Goal: Information Seeking & Learning: Check status

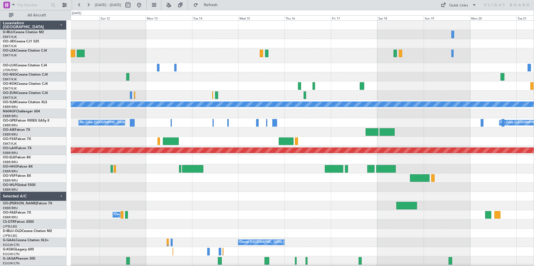
click at [361, 199] on div "A/C Unavailable [GEOGRAPHIC_DATA] Planned Maint Nurnberg No Crew [GEOGRAPHIC_DA…" at bounding box center [302, 208] width 463 height 374
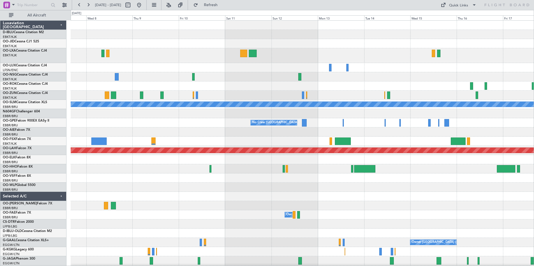
click at [369, 187] on div "A/C Unavailable [GEOGRAPHIC_DATA] No Crew [GEOGRAPHIC_DATA] (Brussels National)…" at bounding box center [302, 208] width 463 height 374
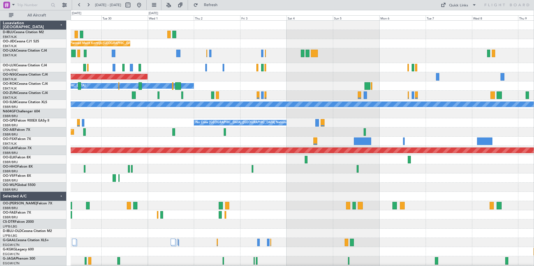
click at [456, 192] on div "Planned Maint Kortrijk-[GEOGRAPHIC_DATA] Planned Maint [GEOGRAPHIC_DATA] ([GEOG…" at bounding box center [302, 208] width 463 height 374
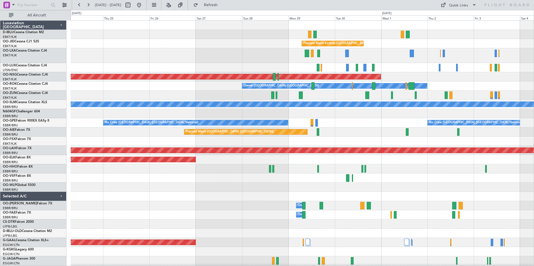
click at [477, 196] on div at bounding box center [302, 196] width 463 height 9
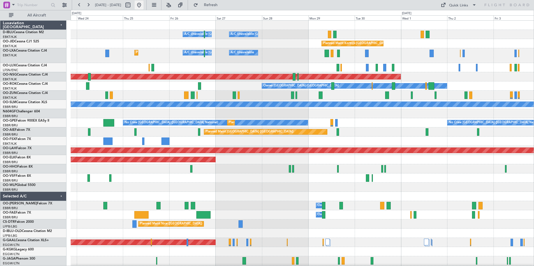
click at [143, 5] on button at bounding box center [139, 5] width 9 height 9
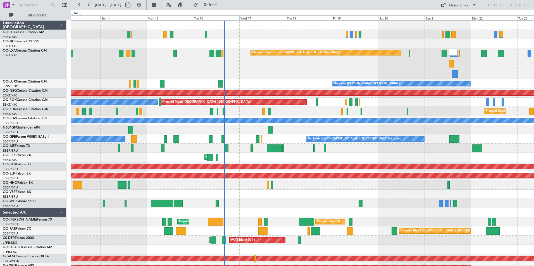
click at [382, 128] on div "No Crew [GEOGRAPHIC_DATA] ([GEOGRAPHIC_DATA] National) Planned Maint [GEOGRAPHI…" at bounding box center [302, 216] width 463 height 390
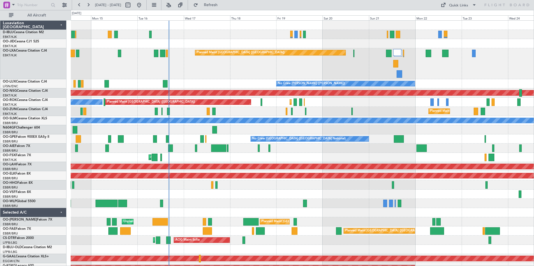
click at [233, 200] on div "A/C Unavailable [GEOGRAPHIC_DATA] ([GEOGRAPHIC_DATA] National) Planned Maint [G…" at bounding box center [302, 216] width 463 height 390
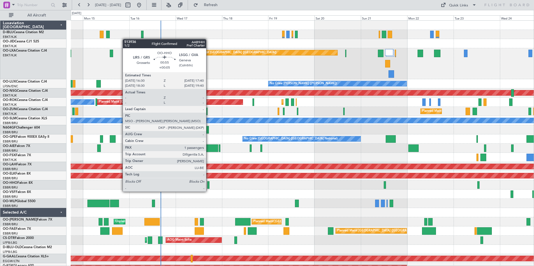
click at [208, 186] on div at bounding box center [208, 185] width 3 height 8
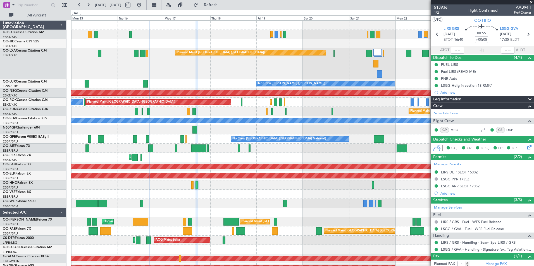
click at [217, 199] on div "A/C Unavailable [GEOGRAPHIC_DATA] ([GEOGRAPHIC_DATA] National) A/C Unavailable …" at bounding box center [302, 216] width 463 height 390
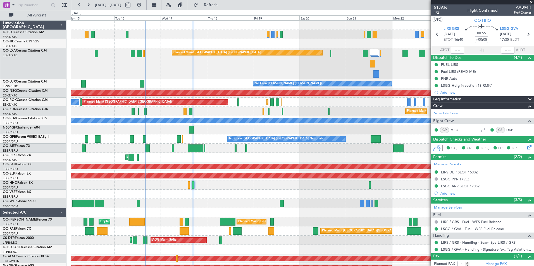
click at [214, 191] on div at bounding box center [302, 194] width 463 height 9
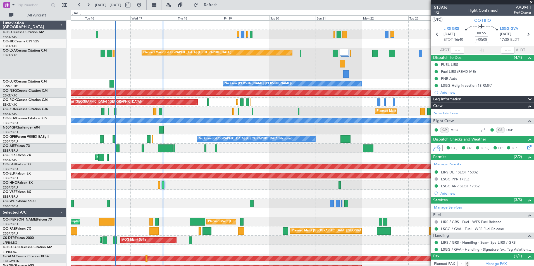
click at [362, 64] on div "Planned Maint Paris (Le Bourget) Planned Maint Kortrijk-Wevelgem A/C Unavailabl…" at bounding box center [302, 63] width 463 height 31
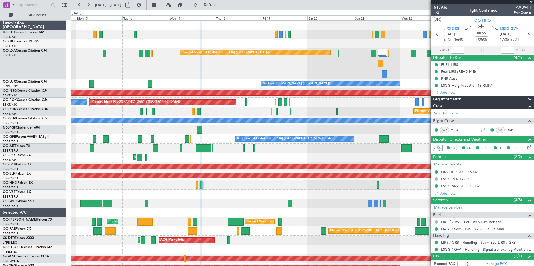
click at [279, 193] on div at bounding box center [302, 194] width 463 height 9
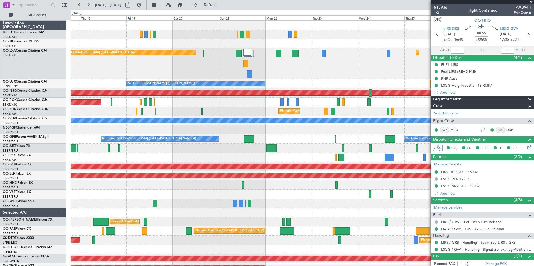
click at [221, 101] on div "A/C Unavailable Brussels (Brussels National) A/C Unavailable Kortrijk-Wevelgem …" at bounding box center [302, 216] width 463 height 390
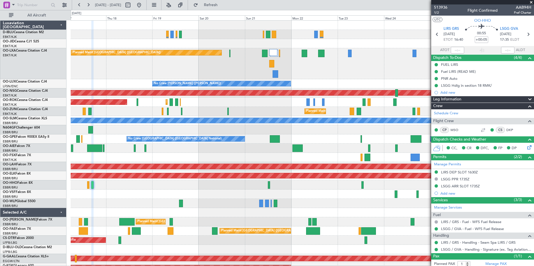
click at [454, 66] on fb-app "21 Sep 2025 - 01 Oct 2025 Refresh Quick Links All Aircraft A/C Unavailable Brus…" at bounding box center [267, 135] width 534 height 262
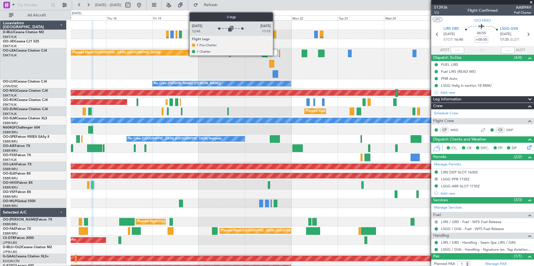
click at [275, 55] on div at bounding box center [273, 52] width 8 height 7
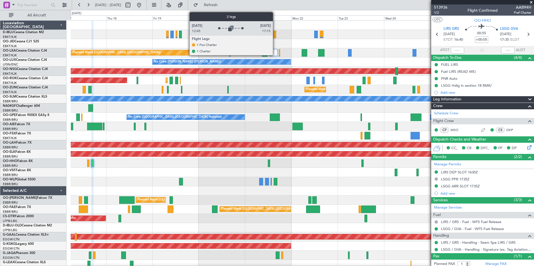
click at [275, 55] on div at bounding box center [273, 52] width 8 height 7
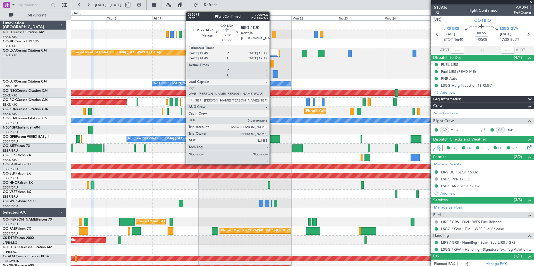
click at [272, 65] on div at bounding box center [271, 64] width 5 height 8
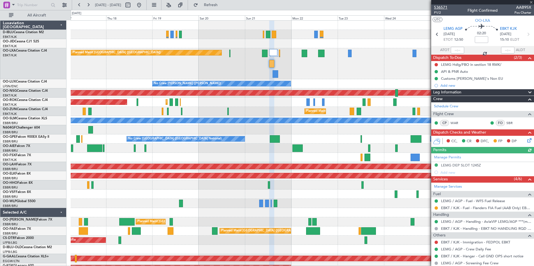
click at [437, 6] on span "536571" at bounding box center [440, 7] width 13 height 6
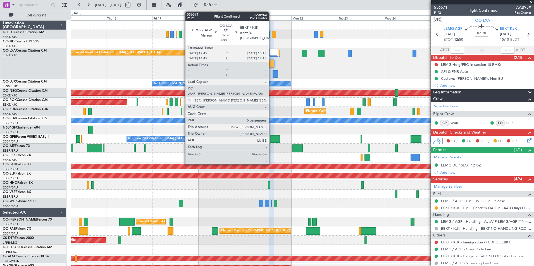
click at [271, 66] on div at bounding box center [271, 64] width 5 height 8
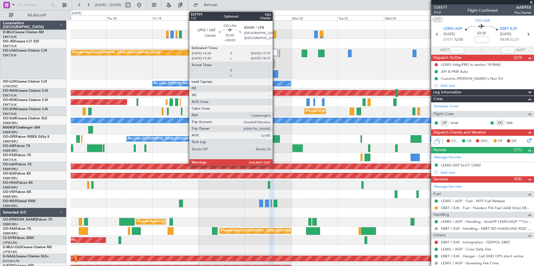
click at [275, 72] on div at bounding box center [275, 74] width 6 height 8
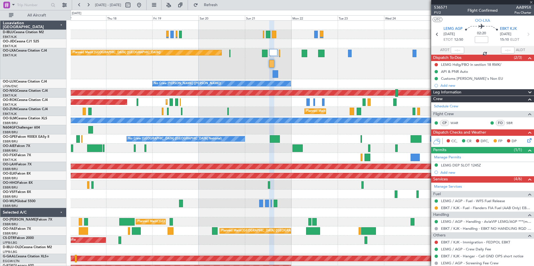
type input "3"
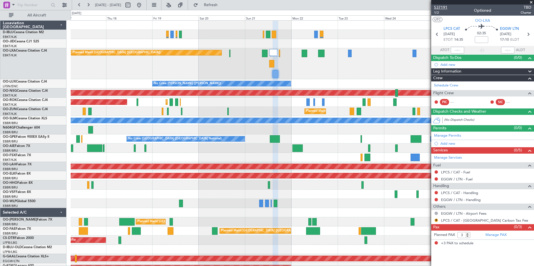
click at [442, 9] on span "537191" at bounding box center [440, 7] width 13 height 6
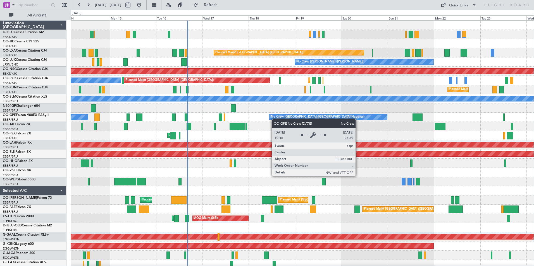
click at [272, 119] on div "A/C Unavailable [GEOGRAPHIC_DATA] ([GEOGRAPHIC_DATA] National) No Crew [GEOGRAP…" at bounding box center [302, 205] width 463 height 368
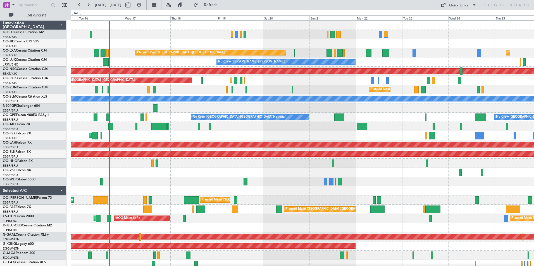
click at [286, 110] on div "A/C Unavailable [GEOGRAPHIC_DATA] ([GEOGRAPHIC_DATA] National) A/C Unavailable …" at bounding box center [302, 205] width 463 height 368
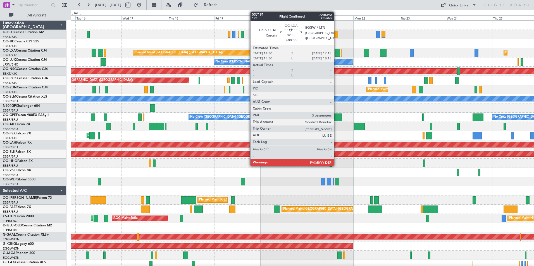
click at [336, 53] on div at bounding box center [337, 53] width 6 height 8
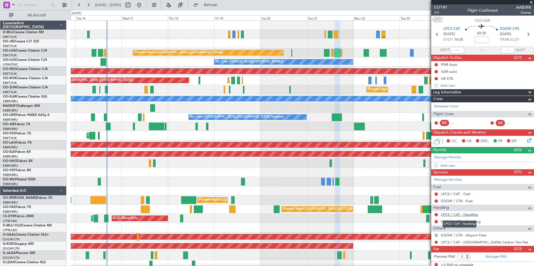
click at [460, 215] on link "LPCS / CAT - Handling" at bounding box center [459, 214] width 37 height 5
click at [462, 222] on link "EGGW / LTN - Handling" at bounding box center [461, 221] width 40 height 5
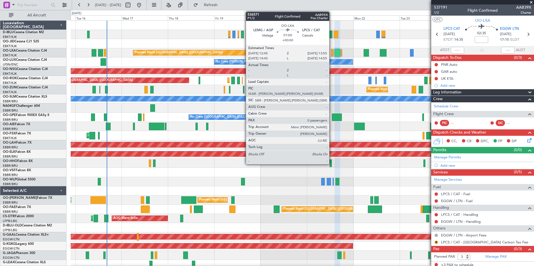
click at [332, 54] on div at bounding box center [332, 53] width 3 height 8
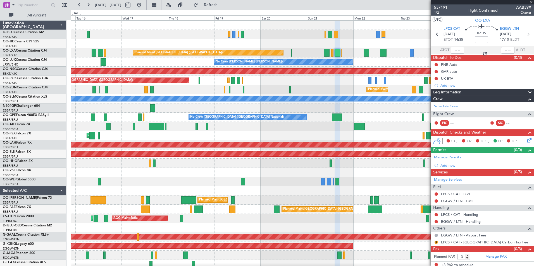
type input "0"
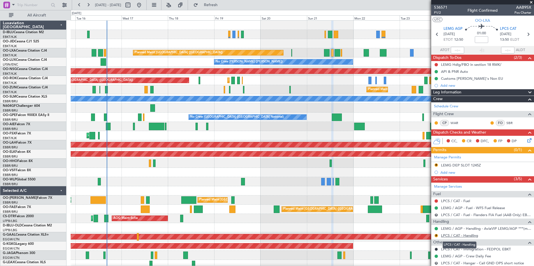
click at [466, 237] on link "LPCS / CAT - Handling" at bounding box center [459, 235] width 37 height 5
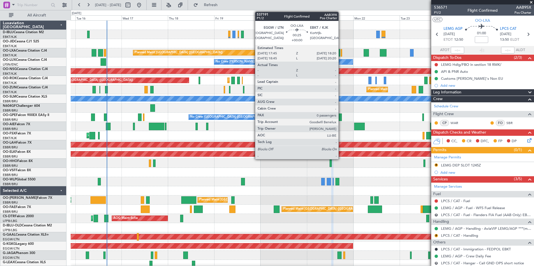
click at [341, 54] on div at bounding box center [340, 53] width 1 height 8
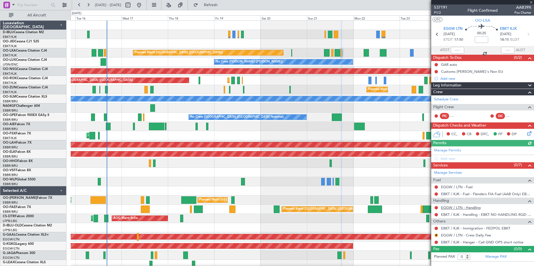
click at [454, 207] on link "EGGW / LTN - Handling" at bounding box center [461, 207] width 40 height 5
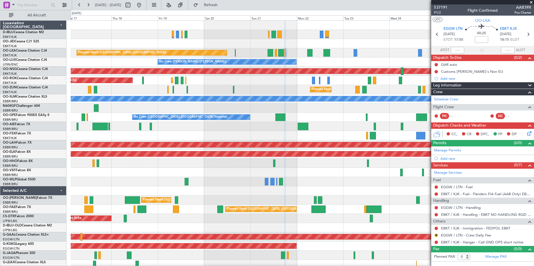
click at [285, 92] on div "A/C Unavailable [GEOGRAPHIC_DATA] ([GEOGRAPHIC_DATA] National) A/C Unavailable …" at bounding box center [302, 205] width 463 height 368
click at [103, 201] on div "A/C Unavailable [GEOGRAPHIC_DATA] ([GEOGRAPHIC_DATA] National) A/C Unavailable …" at bounding box center [302, 205] width 463 height 368
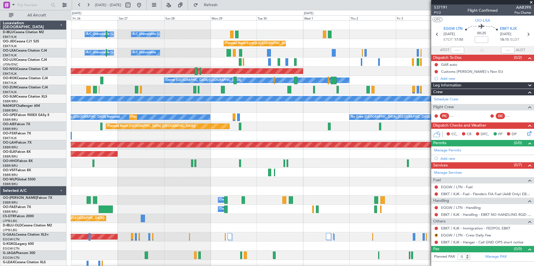
click at [150, 208] on div "A/C Unavailable [GEOGRAPHIC_DATA] ([GEOGRAPHIC_DATA] National) A/C Unavailable …" at bounding box center [302, 205] width 463 height 368
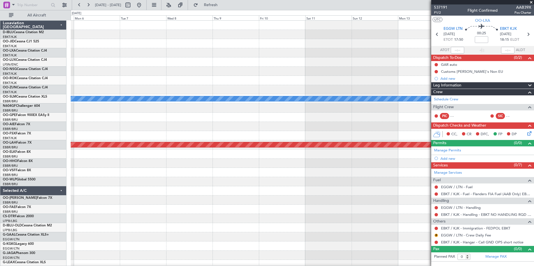
click at [145, 215] on div "A/C Unavailable [GEOGRAPHIC_DATA] No Crew [GEOGRAPHIC_DATA] (Brussels National)…" at bounding box center [302, 196] width 463 height 350
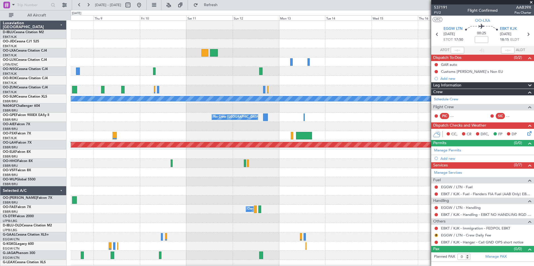
click at [191, 206] on div "A/C Unavailable [GEOGRAPHIC_DATA] No Crew [GEOGRAPHIC_DATA] (Brussels National)…" at bounding box center [302, 196] width 463 height 350
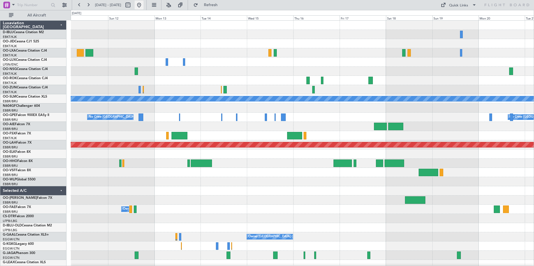
click at [143, 3] on button at bounding box center [139, 5] width 9 height 9
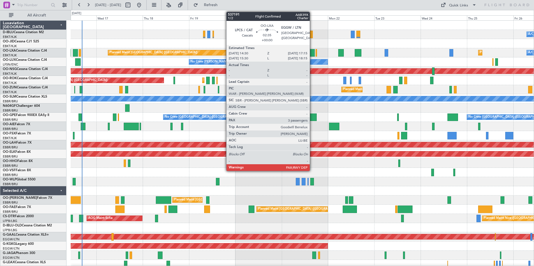
click at [312, 54] on div at bounding box center [312, 53] width 6 height 8
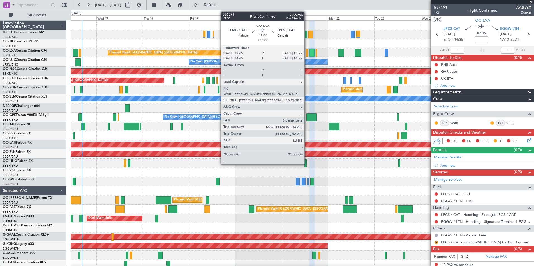
click at [307, 50] on div at bounding box center [307, 53] width 3 height 8
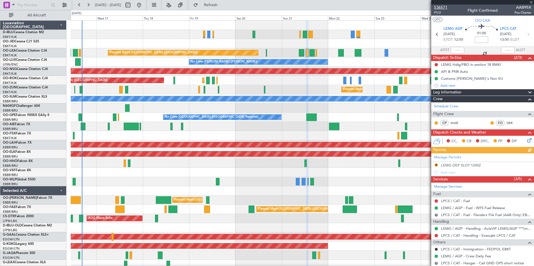
click at [443, 6] on span "536571" at bounding box center [440, 7] width 13 height 6
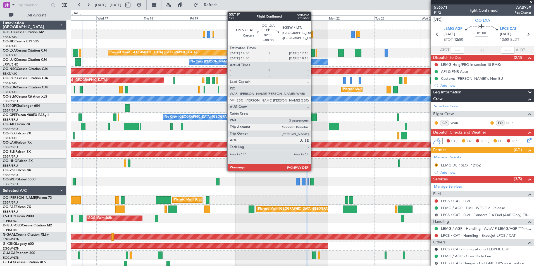
click at [313, 53] on div at bounding box center [312, 53] width 6 height 8
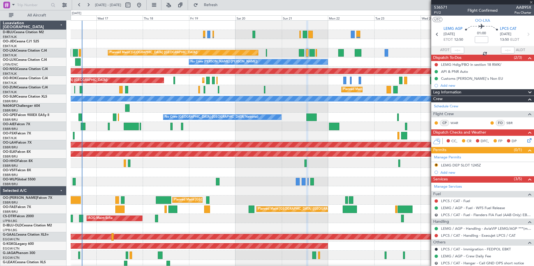
type input "3"
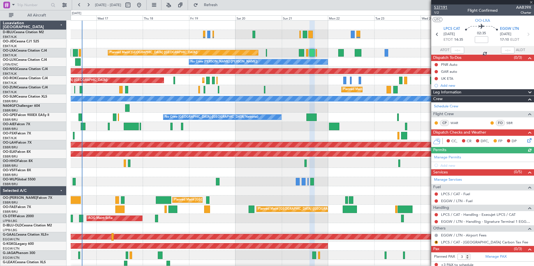
click at [445, 6] on span "537191" at bounding box center [440, 7] width 13 height 6
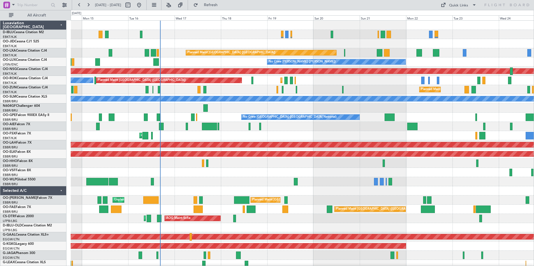
click at [315, 114] on div "A/C Unavailable Brussels (Brussels National) Planned Maint Paris (Le Bourget) P…" at bounding box center [302, 205] width 463 height 368
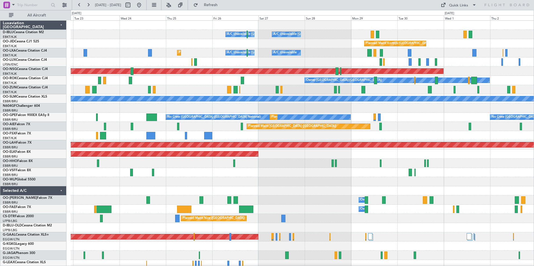
click at [78, 199] on div "A/C Unavailable Brussels (Brussels National) A/C Unavailable Kortrijk-Wevelgem …" at bounding box center [302, 205] width 463 height 368
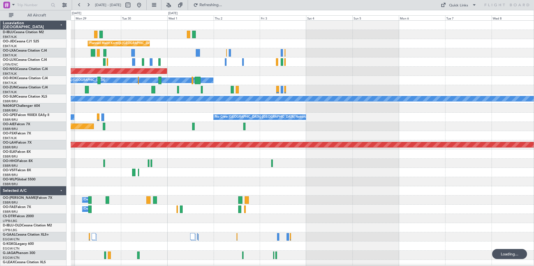
click at [48, 180] on div "A/C Unavailable Kortrijk-Wevelgem A/C Unavailable Brussels (Brussels National) …" at bounding box center [267, 138] width 534 height 256
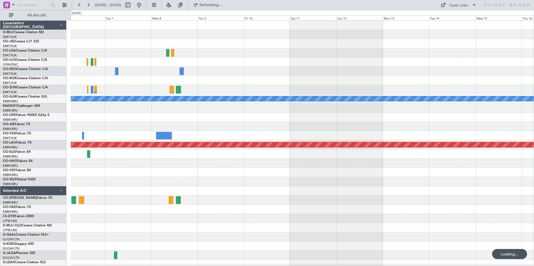
click at [114, 187] on div "A/C Unavailable Monchengladbach No Crew Brussels (Brussels National) Planned Ma…" at bounding box center [302, 196] width 463 height 350
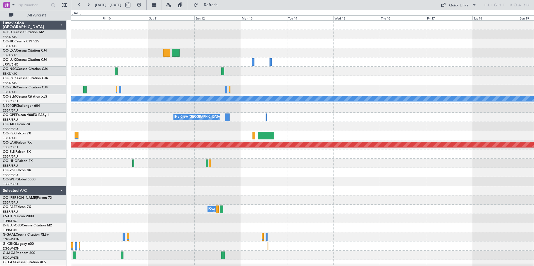
click at [184, 196] on div "A/C Unavailable Monchengladbach No Crew Brussels (Brussels National) Planned Ma…" at bounding box center [302, 196] width 463 height 350
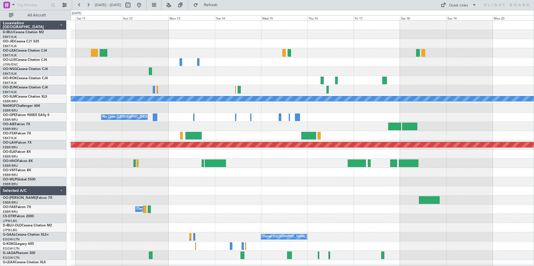
scroll to position [0, 0]
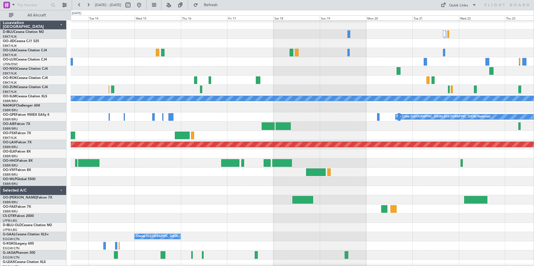
click at [226, 194] on div at bounding box center [302, 190] width 463 height 9
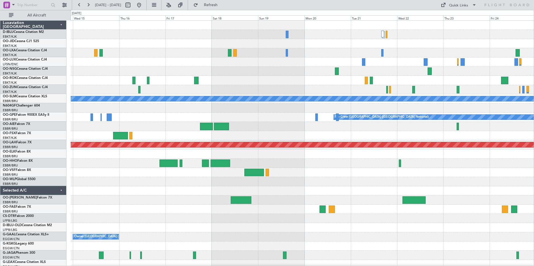
scroll to position [0, 0]
click at [362, 195] on div at bounding box center [302, 190] width 463 height 9
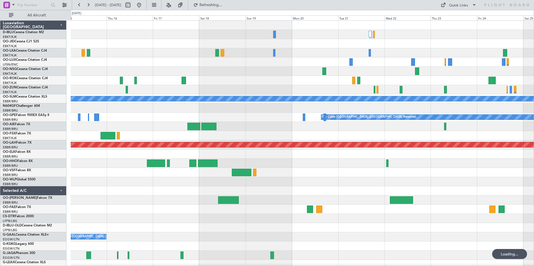
click at [400, 182] on div at bounding box center [302, 181] width 463 height 9
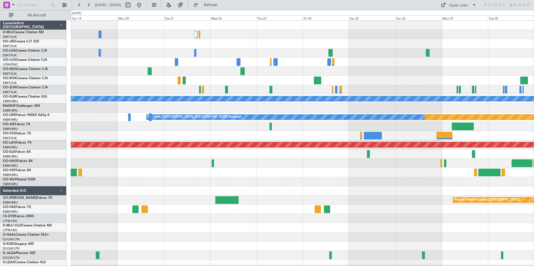
click at [138, 175] on div "Planned Maint Paris (Le Bourget) A/C Unavailable Monchengladbach Planned Maint …" at bounding box center [302, 205] width 463 height 368
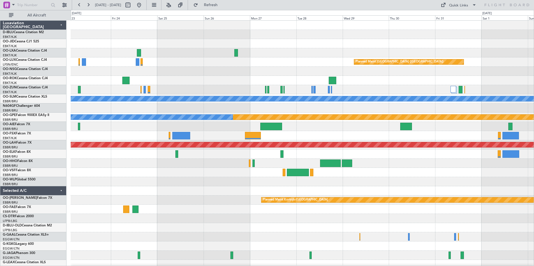
click at [214, 181] on div "Planned Maint Paris (Le Bourget) A/C Unavailable Monchengladbach Planned Maint …" at bounding box center [302, 205] width 463 height 368
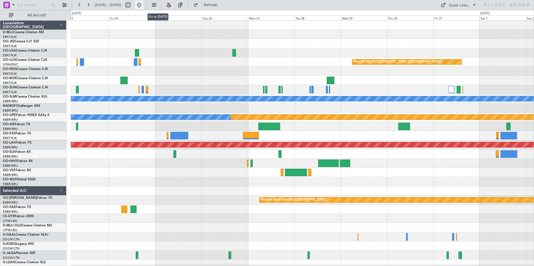
click at [143, 4] on button at bounding box center [139, 5] width 9 height 9
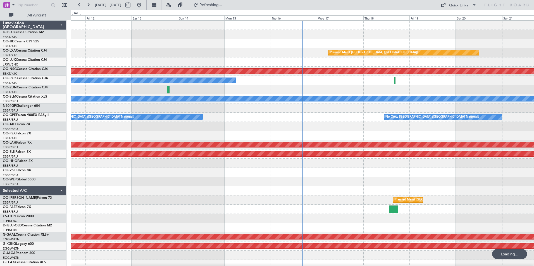
click at [338, 181] on div "Planned Maint Paris (Le Bourget) Planned Maint Paris (Le Bourget) A/C Unavailab…" at bounding box center [302, 196] width 463 height 350
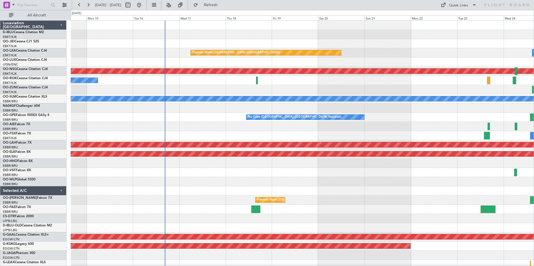
click at [336, 182] on div at bounding box center [302, 181] width 463 height 9
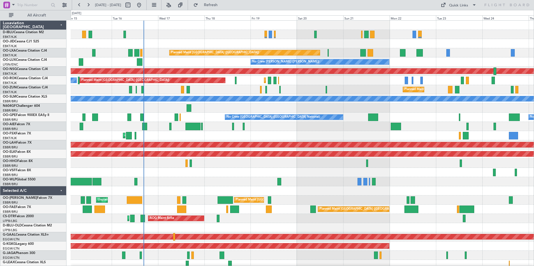
click at [318, 185] on div at bounding box center [302, 181] width 463 height 9
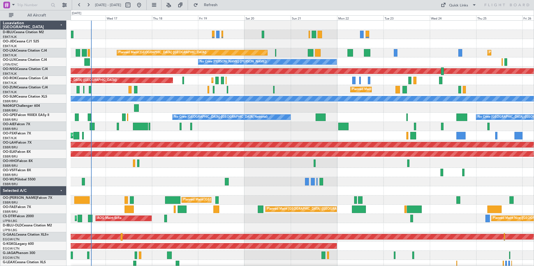
click at [382, 119] on div "No Crew Brussels (Brussels National) No Crew Brussels (Brussels National) Plann…" at bounding box center [302, 117] width 463 height 9
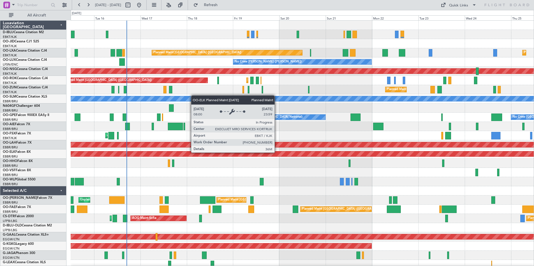
click at [254, 172] on div "A/C Unavailable Brussels (Brussels National) A/C Unavailable Kortrijk-Wevelgem …" at bounding box center [302, 205] width 463 height 368
